Goal: Communication & Community: Share content

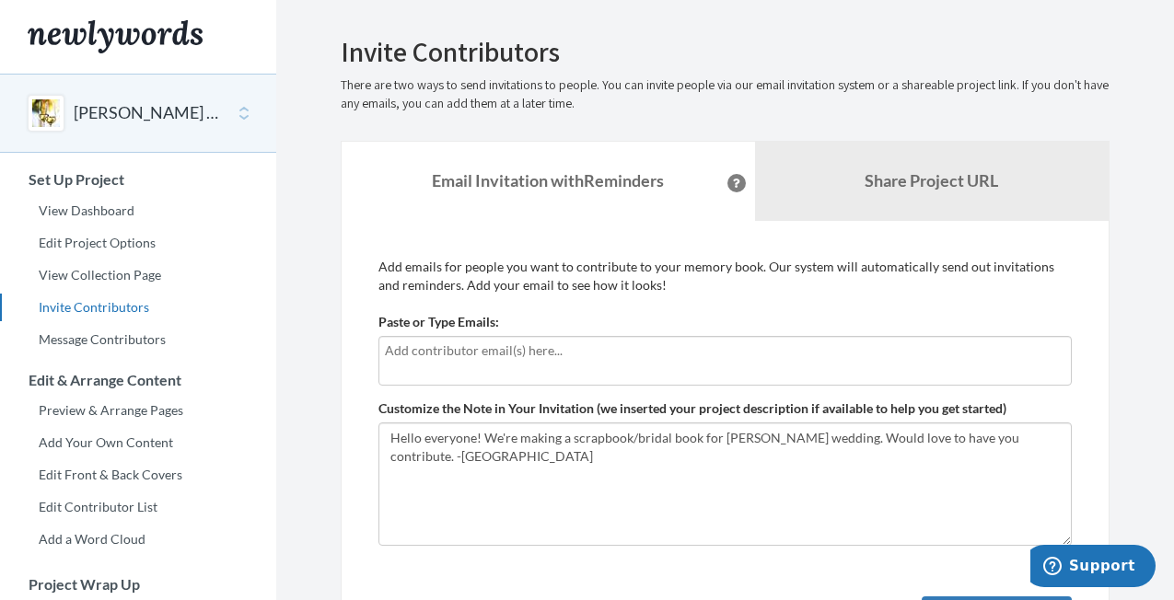
click at [524, 374] on div at bounding box center [724, 361] width 693 height 50
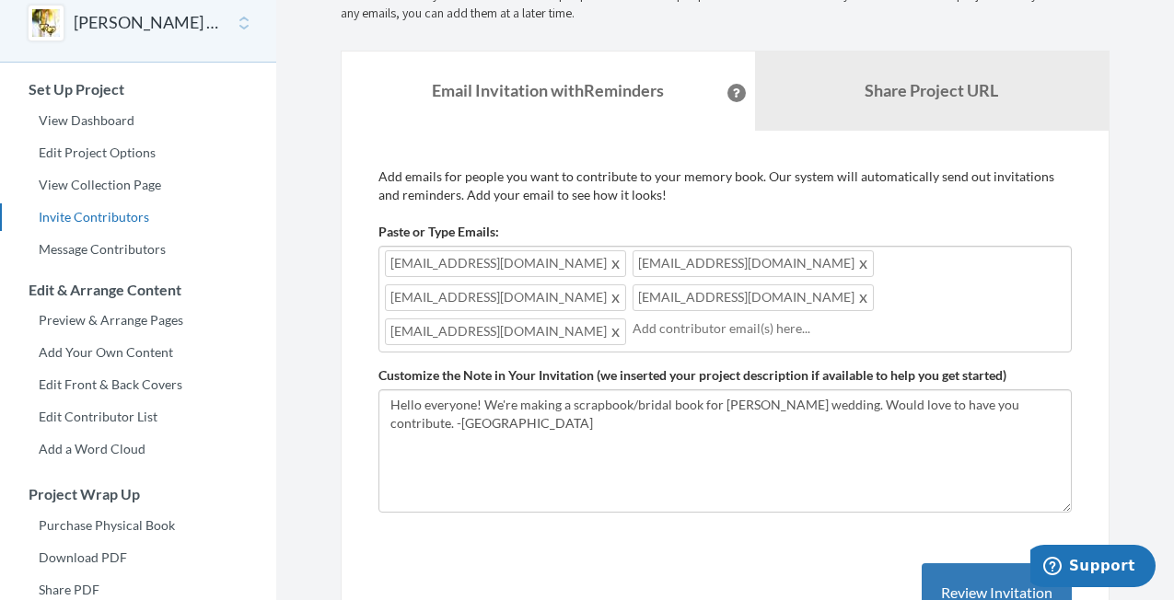
scroll to position [100, 0]
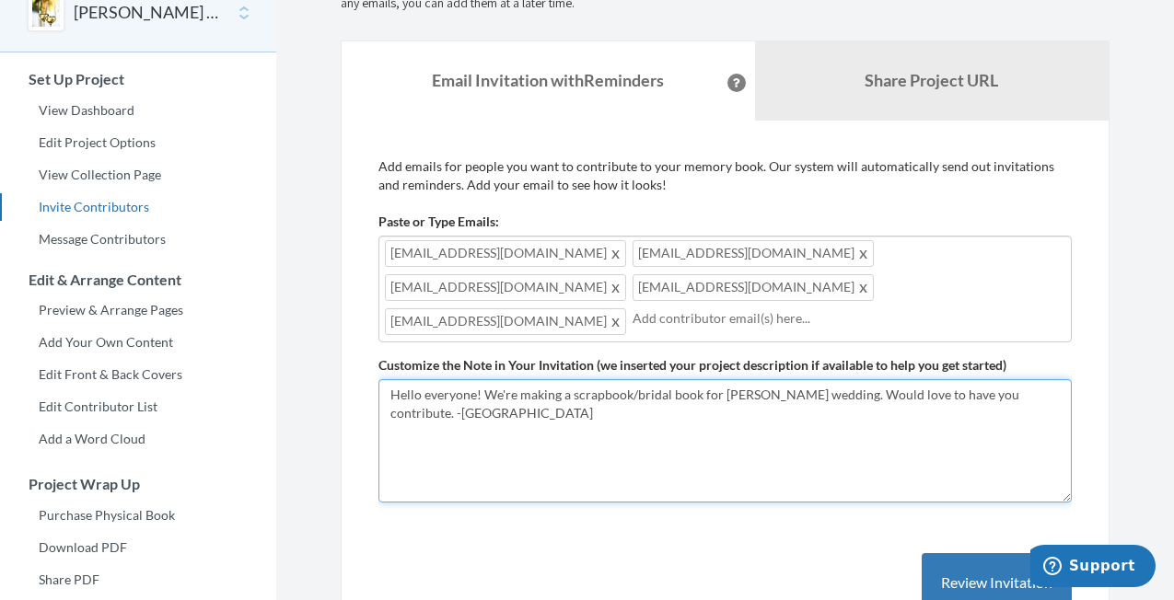
click at [558, 407] on textarea "Hello everyone! We're making a scrapbook/bridal book for [PERSON_NAME] wedding.…" at bounding box center [724, 440] width 693 height 123
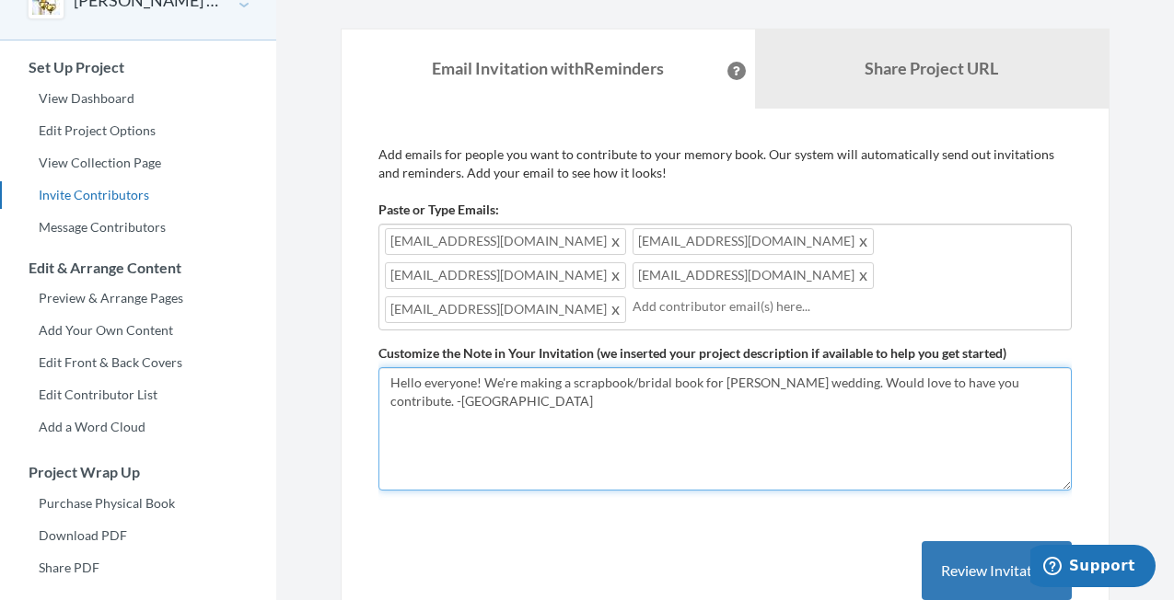
scroll to position [104, 0]
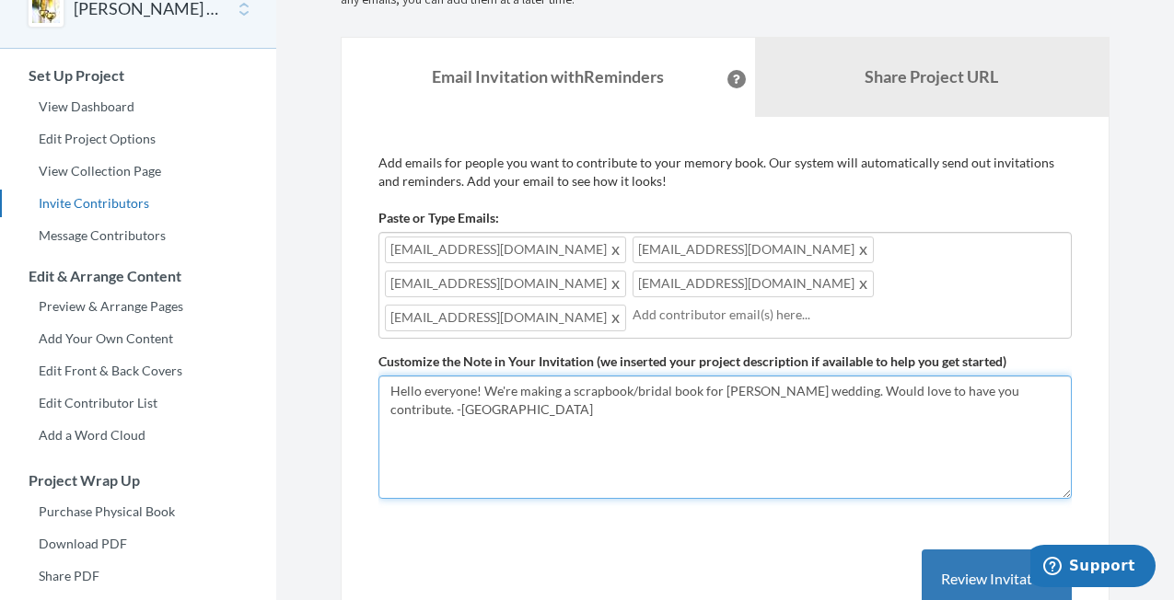
click at [673, 386] on textarea "Hello everyone! We're making a scrapbook/bridal book for [PERSON_NAME] wedding.…" at bounding box center [724, 437] width 693 height 123
click at [1017, 376] on textarea "Hello everyone! We're making a scrapbook/bridal book for [PERSON_NAME] wedding.…" at bounding box center [724, 437] width 693 height 123
type textarea "Hello everyone! We're making a scrapbook/bridal book for [PERSON_NAME] wedding.…"
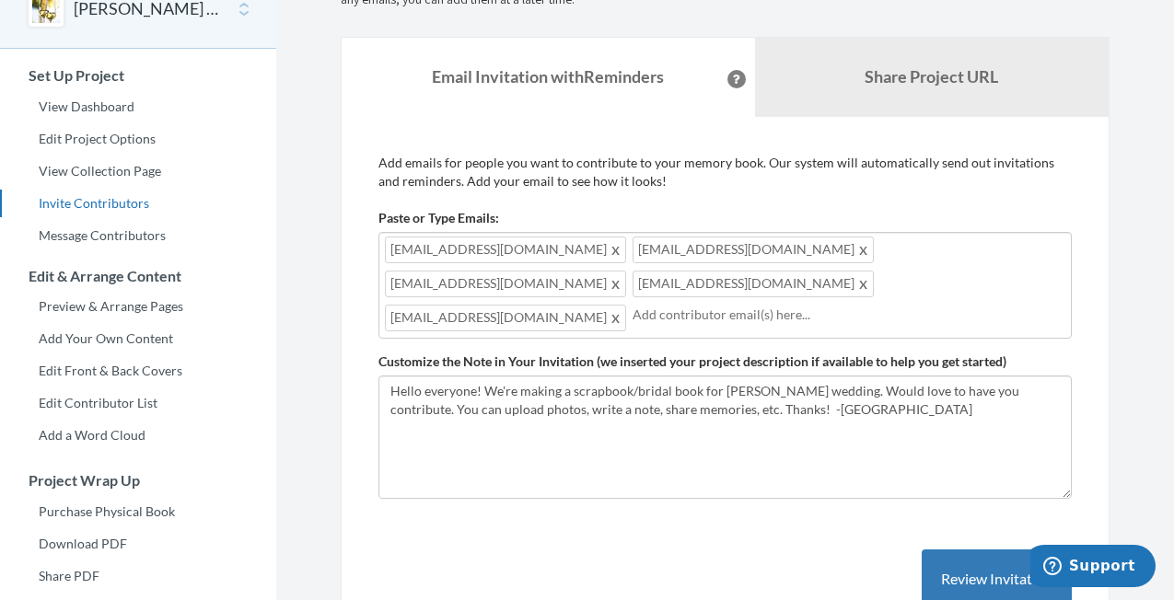
click at [877, 532] on div "Add emails for people you want to contribute to your memory book. Our system wi…" at bounding box center [724, 400] width 693 height 493
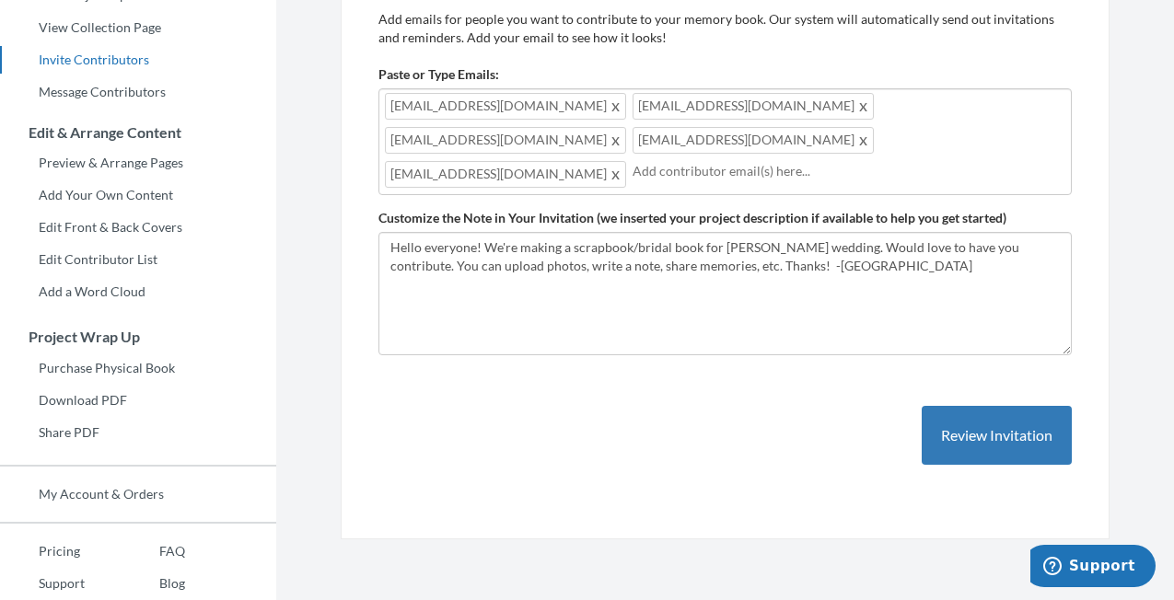
scroll to position [255, 0]
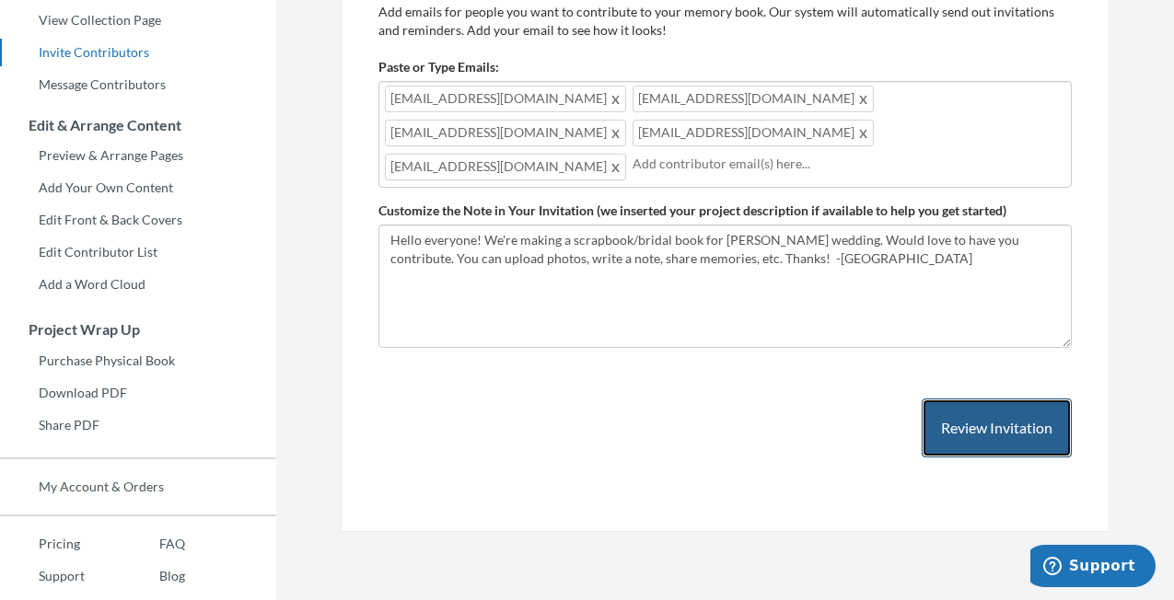
click at [972, 416] on button "Review Invitation" at bounding box center [997, 429] width 150 height 60
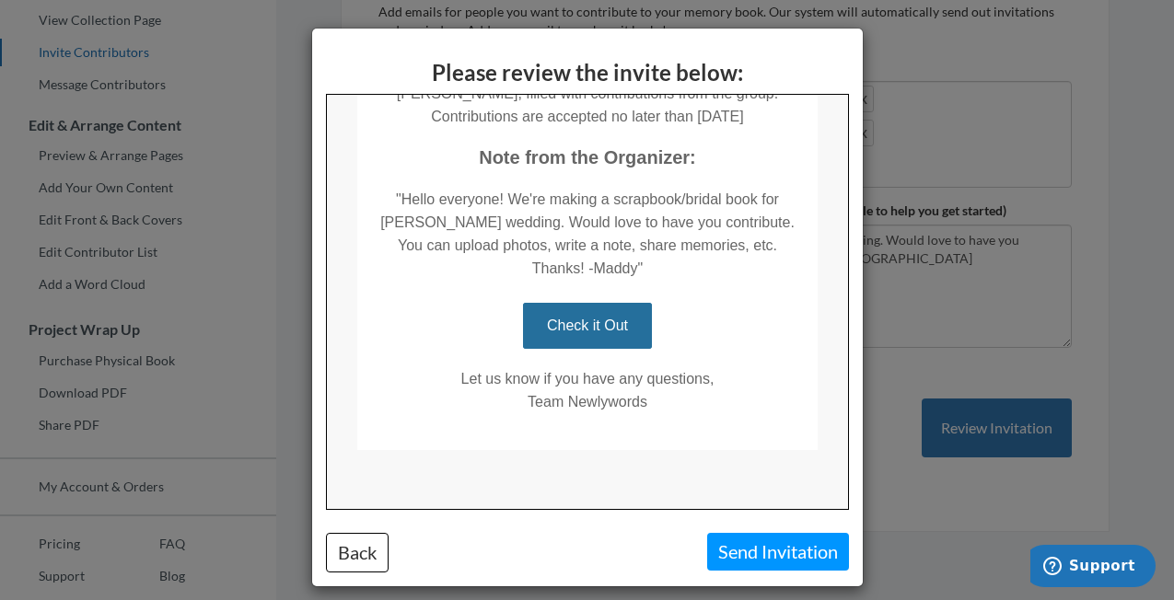
scroll to position [356, 0]
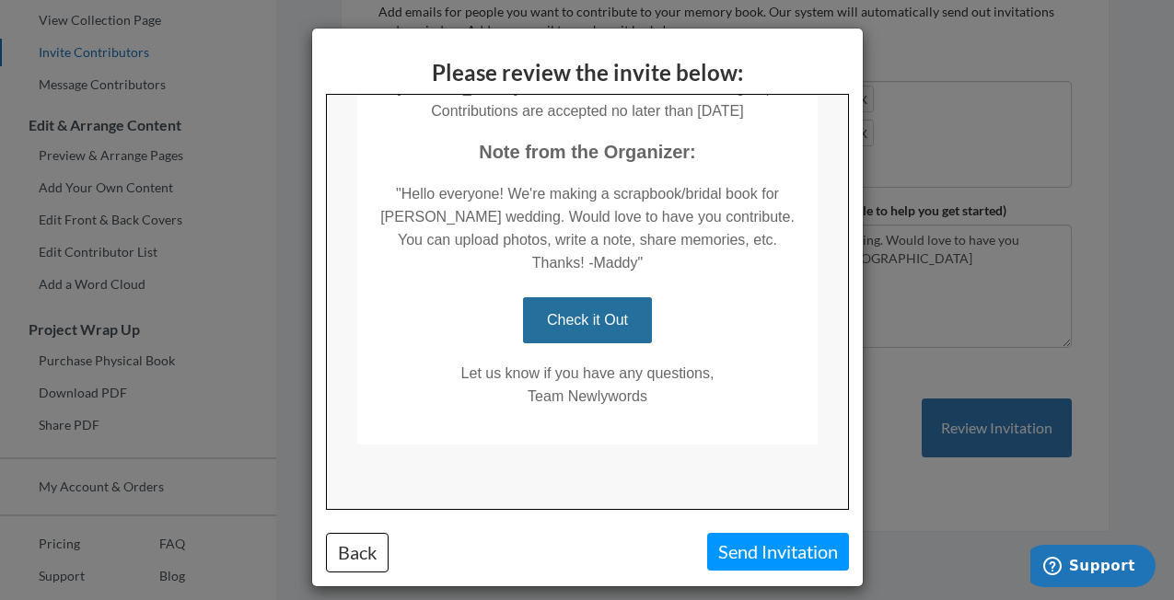
click at [877, 498] on div "Please review the invite below: Back Send Invitation" at bounding box center [587, 300] width 1174 height 600
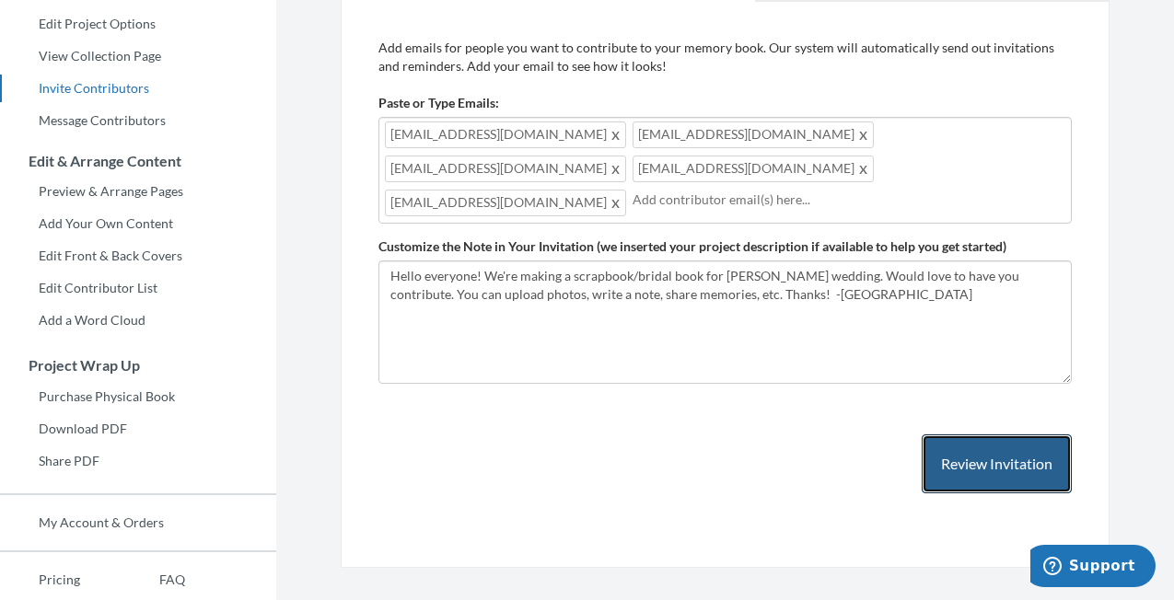
scroll to position [244, 0]
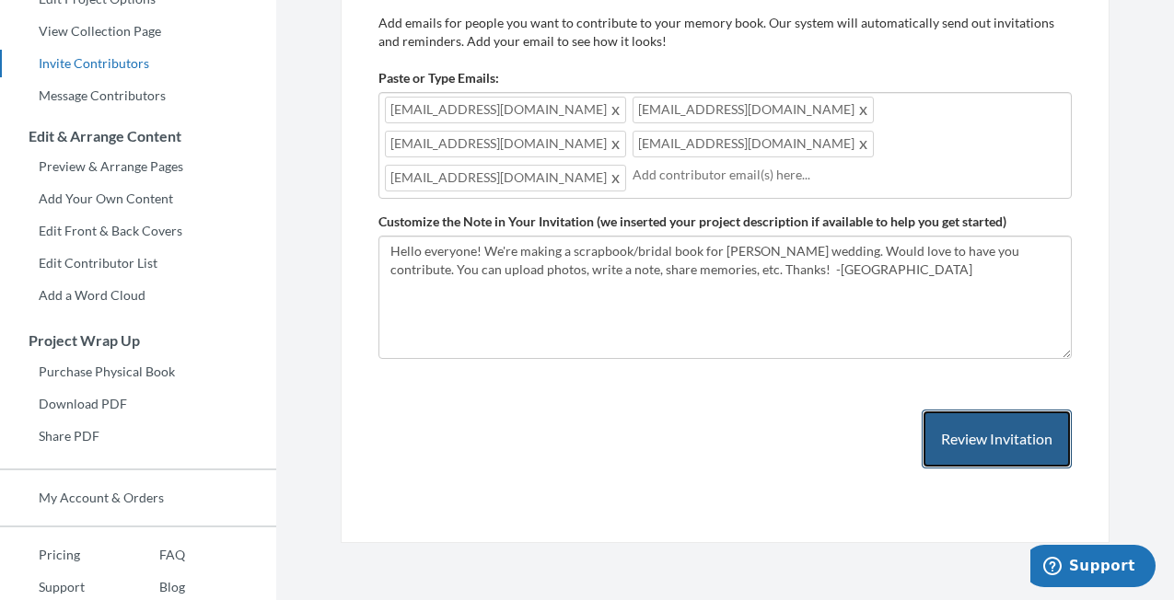
click at [970, 410] on button "Review Invitation" at bounding box center [997, 440] width 150 height 60
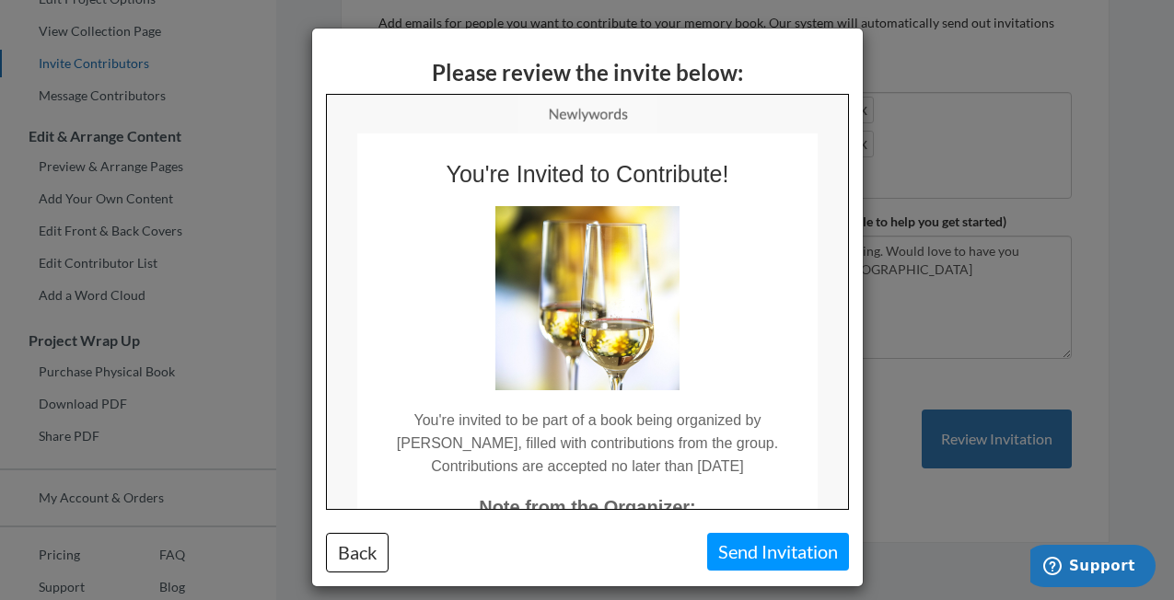
scroll to position [76, 0]
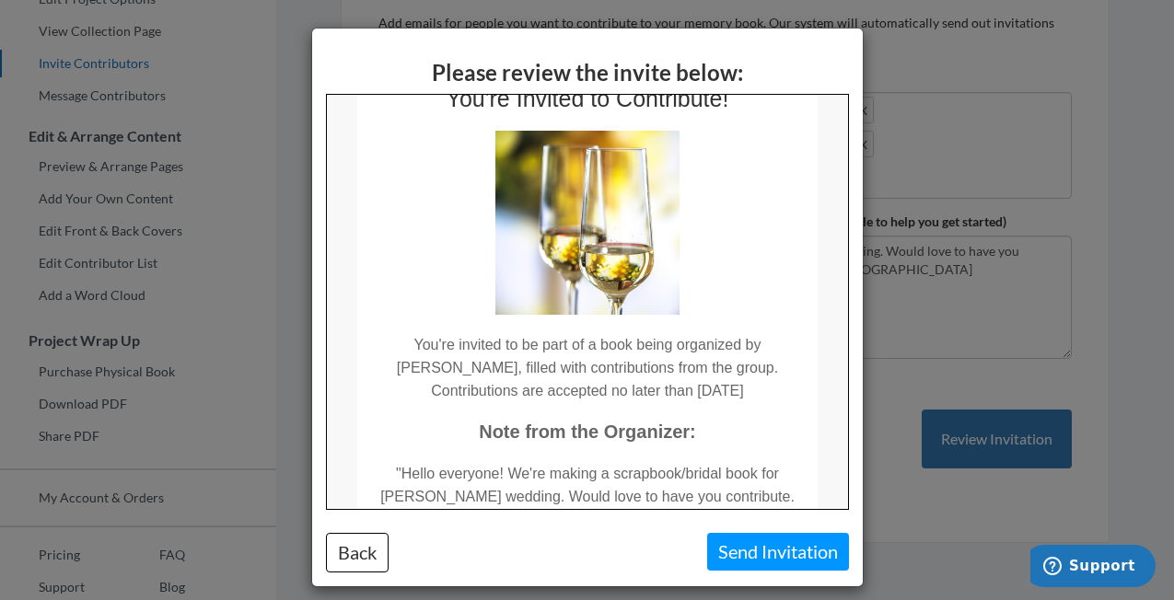
click at [748, 575] on div "Please review the invite below: Back Send Invitation" at bounding box center [587, 308] width 551 height 558
click at [748, 558] on button "Send Invitation" at bounding box center [778, 552] width 142 height 38
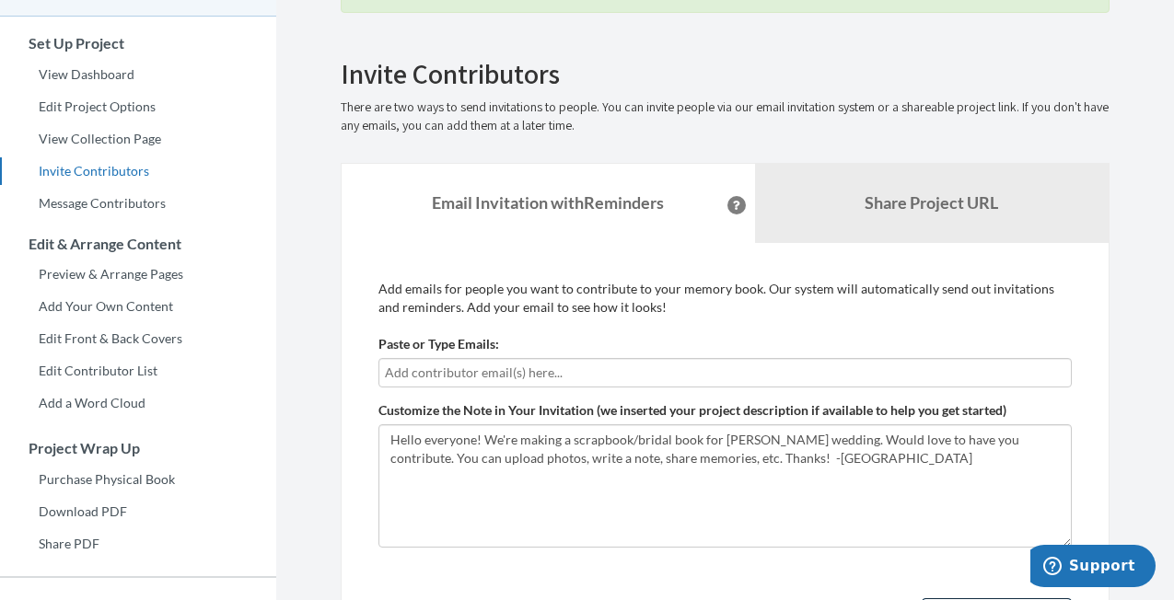
scroll to position [224, 0]
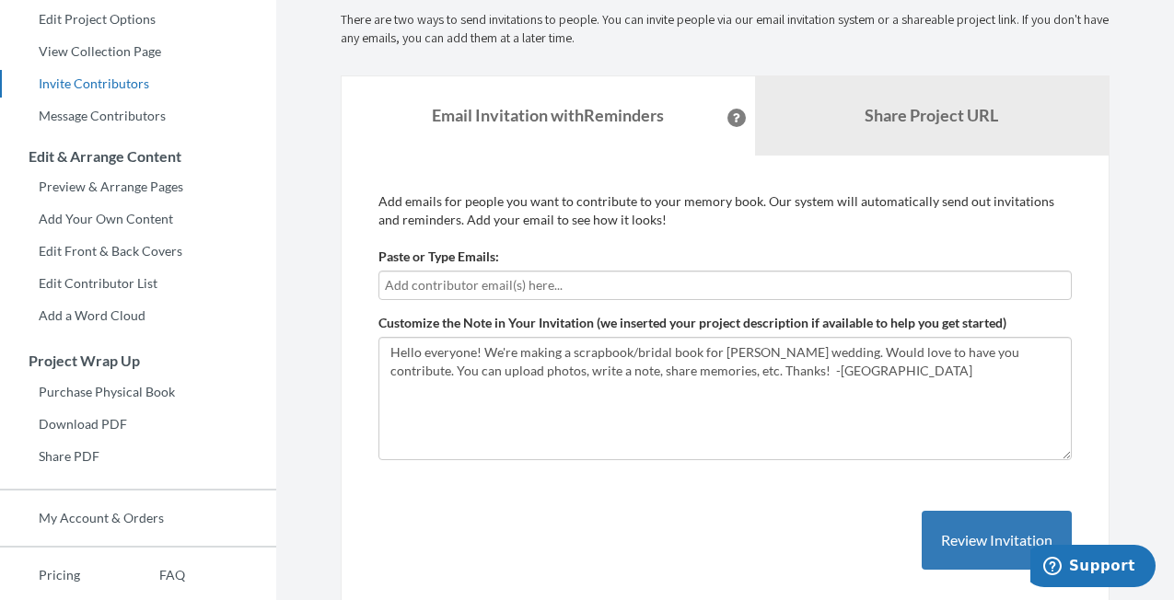
click at [667, 301] on form "Paste or Type Emails: Customize the Note in Your Invitation (we inserted your p…" at bounding box center [724, 354] width 693 height 213
click at [662, 285] on input "text" at bounding box center [725, 285] width 680 height 20
type input "[EMAIL_ADDRESS][DOMAIN_NAME]"
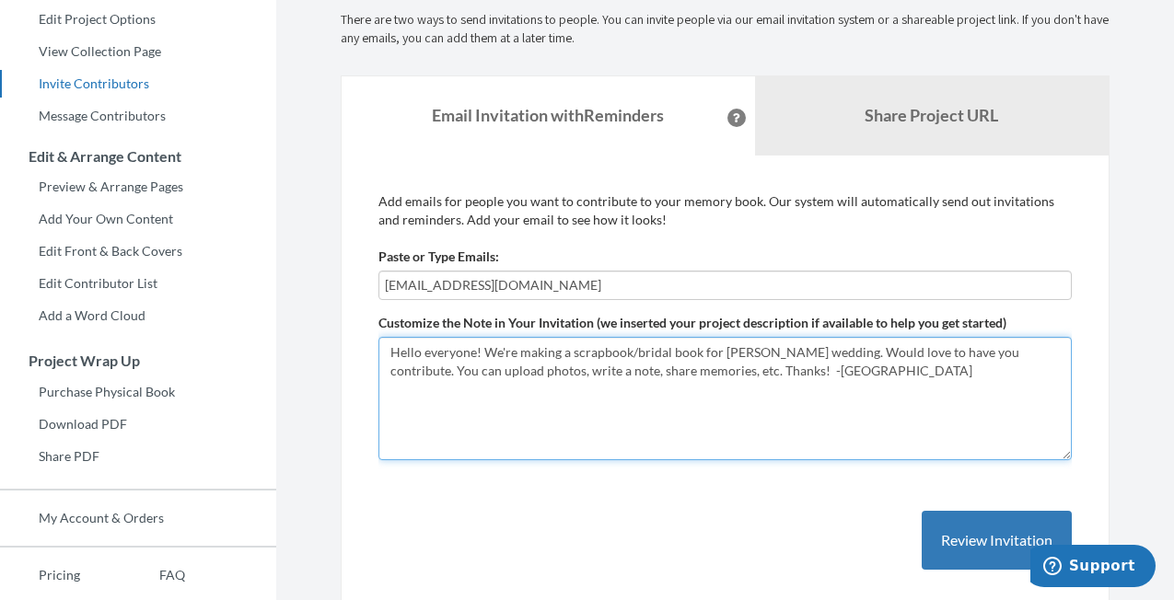
click at [826, 436] on textarea "Hello everyone! We're making a scrapbook/bridal book for [PERSON_NAME] wedding.…" at bounding box center [724, 398] width 693 height 123
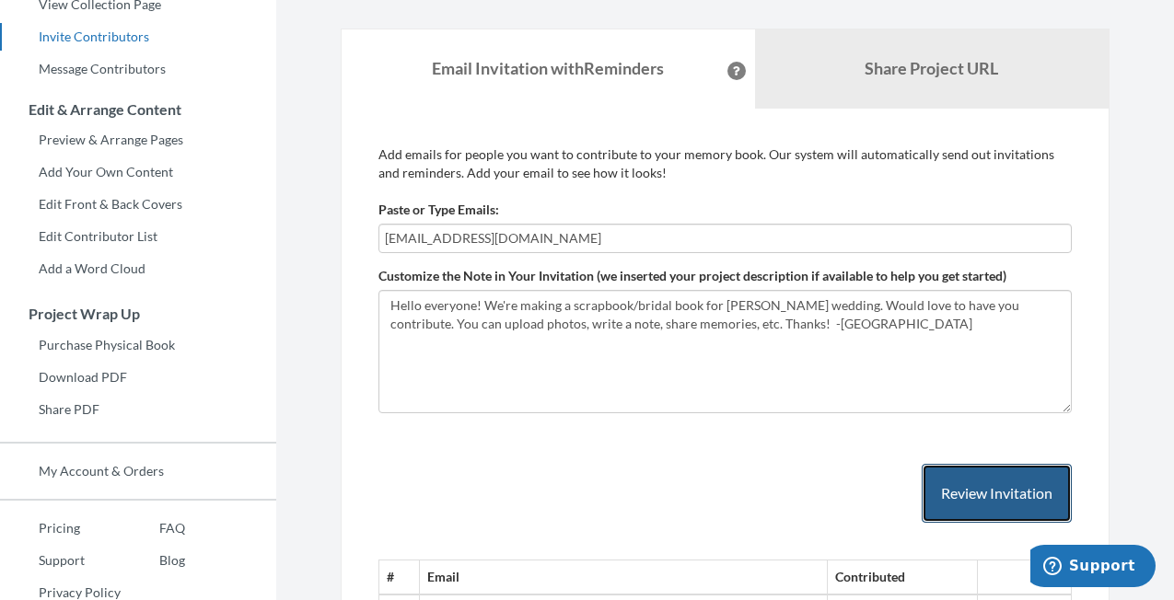
click at [970, 486] on button "Review Invitation" at bounding box center [997, 494] width 150 height 60
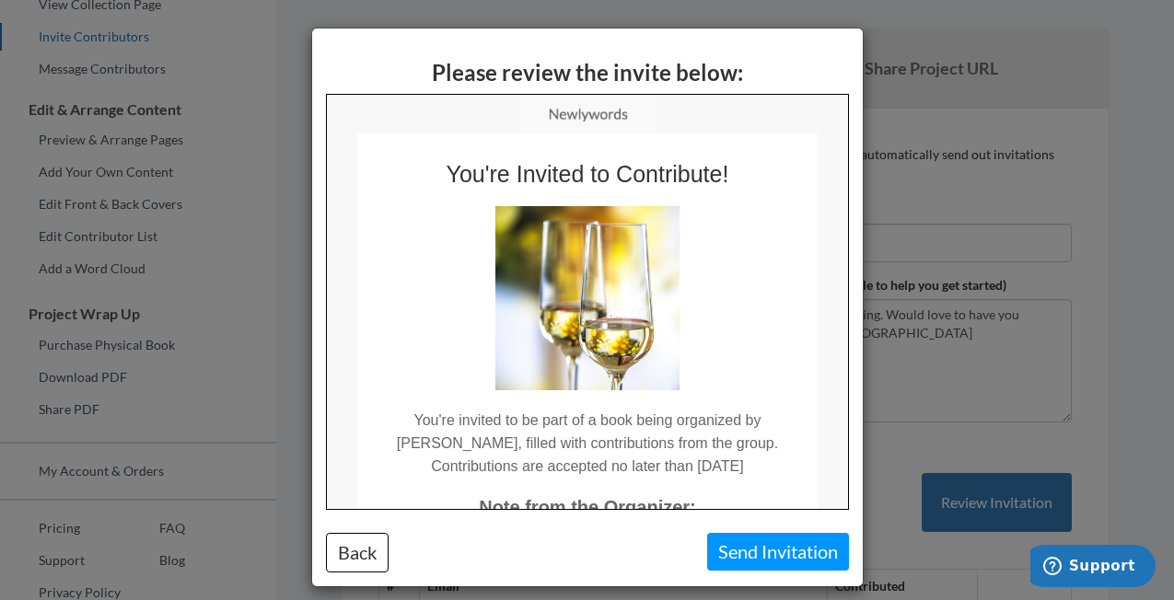
scroll to position [0, 0]
click at [749, 552] on button "Send Invitation" at bounding box center [778, 552] width 142 height 38
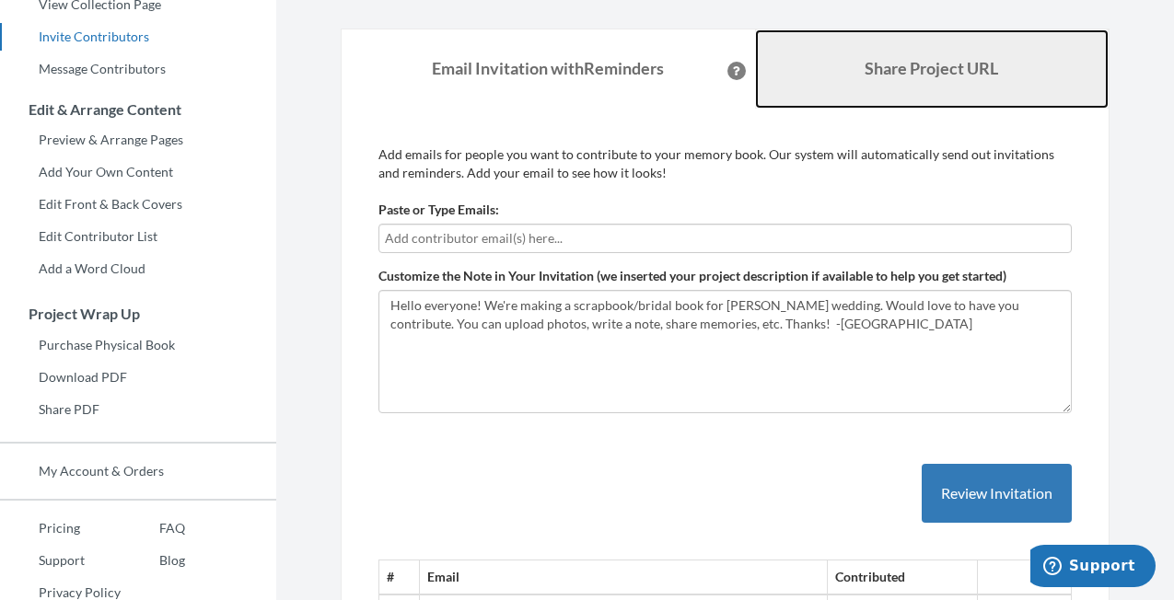
click at [894, 72] on b "Share Project URL" at bounding box center [932, 68] width 134 height 20
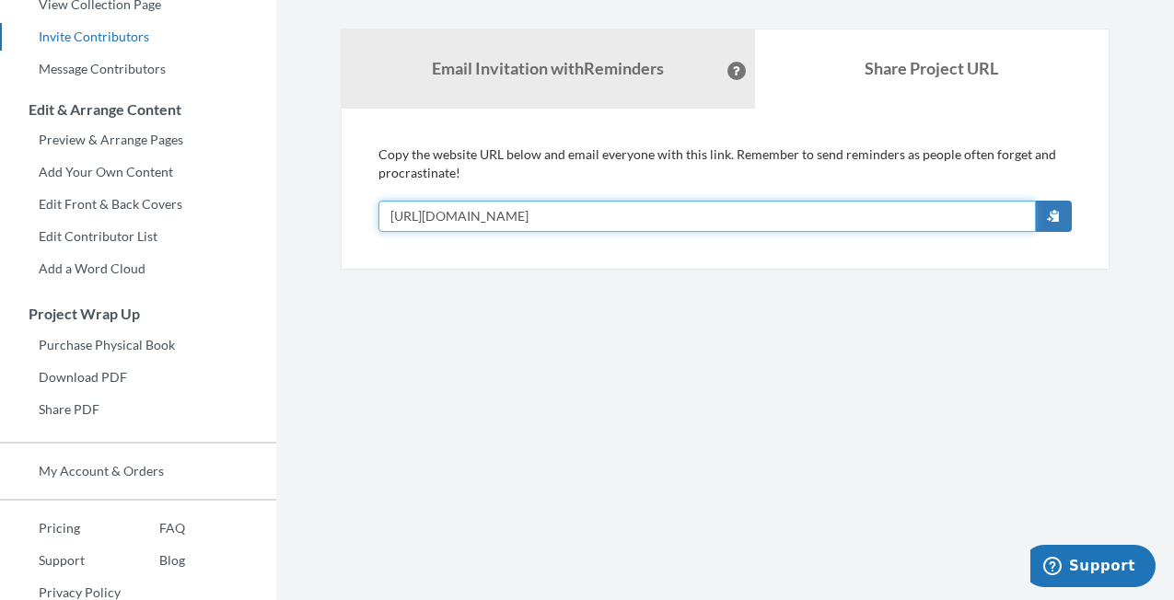
click at [707, 216] on input "[URL][DOMAIN_NAME]" at bounding box center [706, 216] width 657 height 31
